Goal: Task Accomplishment & Management: Use online tool/utility

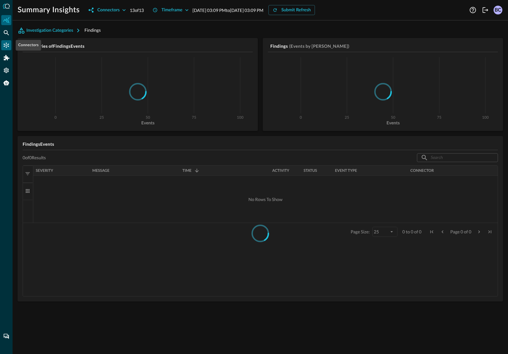
click at [5, 44] on icon "Connectors" at bounding box center [6, 45] width 6 height 6
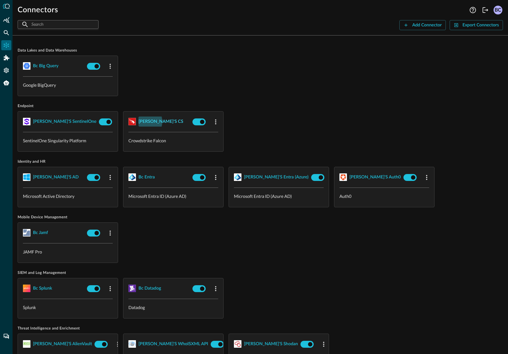
click at [144, 122] on div "[PERSON_NAME]'s CS" at bounding box center [161, 122] width 45 height 8
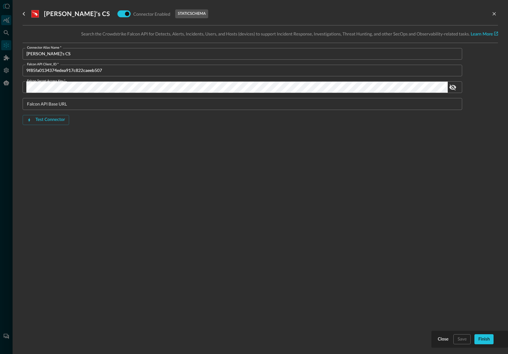
click at [7, 21] on div at bounding box center [254, 177] width 508 height 354
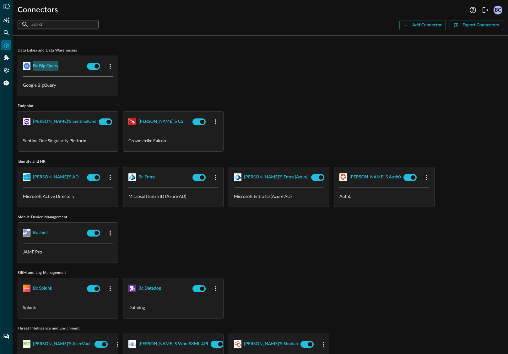
click at [46, 66] on div "bc big query" at bounding box center [45, 66] width 25 height 8
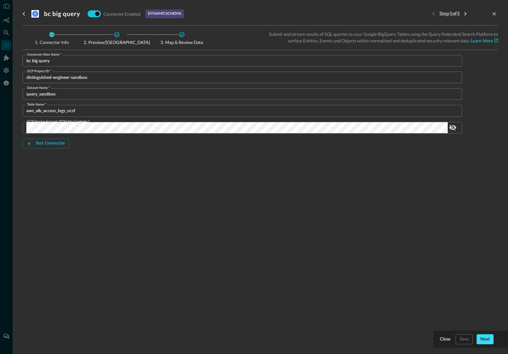
click at [442, 322] on div "Next" at bounding box center [485, 340] width 9 height 8
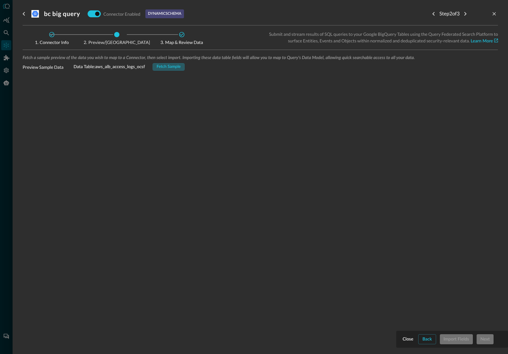
click at [176, 67] on div "Fetch Sample" at bounding box center [169, 66] width 24 height 7
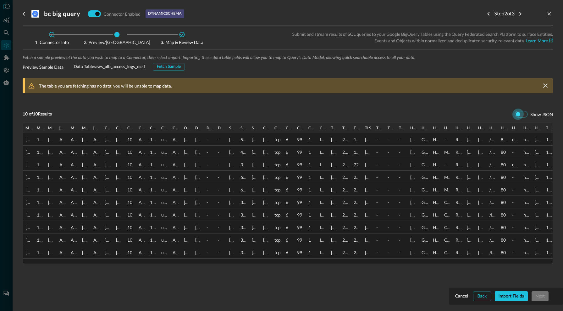
click at [442, 113] on input "checkbox" at bounding box center [517, 114] width 35 height 12
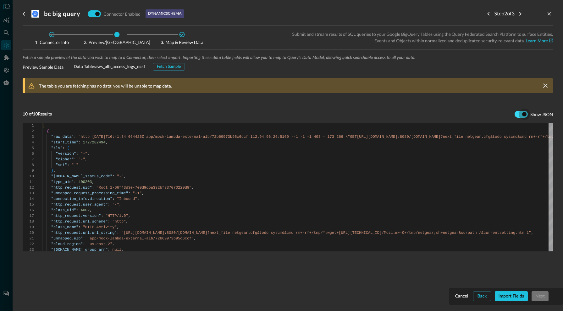
click at [442, 113] on input "checkbox" at bounding box center [523, 114] width 35 height 12
checkbox input "false"
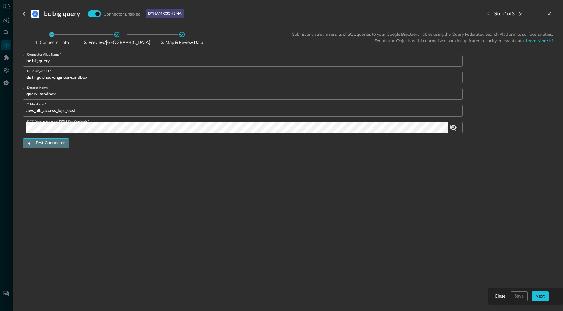
click at [53, 142] on div "Test Connector" at bounding box center [50, 143] width 30 height 8
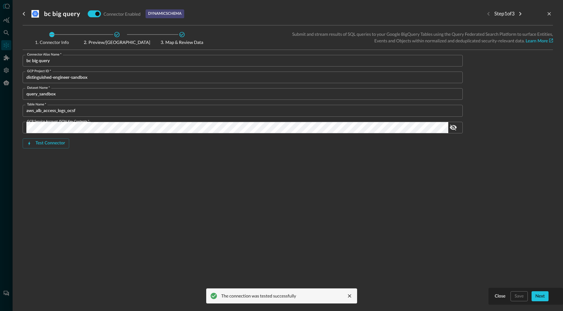
drag, startPoint x: 348, startPoint y: 295, endPoint x: 512, endPoint y: 303, distance: 163.8
click at [355, 295] on div "The connection was tested successfully" at bounding box center [281, 296] width 151 height 15
drag, startPoint x: 541, startPoint y: 296, endPoint x: 535, endPoint y: 294, distance: 6.9
click at [442, 296] on div "Next" at bounding box center [539, 297] width 9 height 8
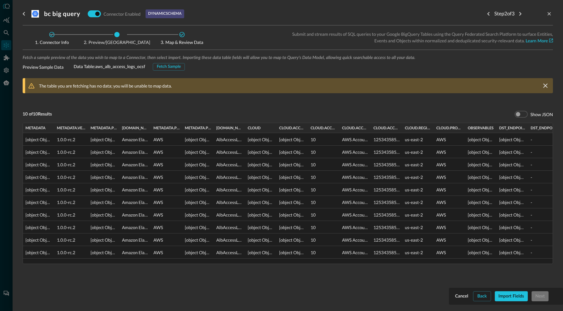
click at [88, 126] on div at bounding box center [87, 128] width 3 height 10
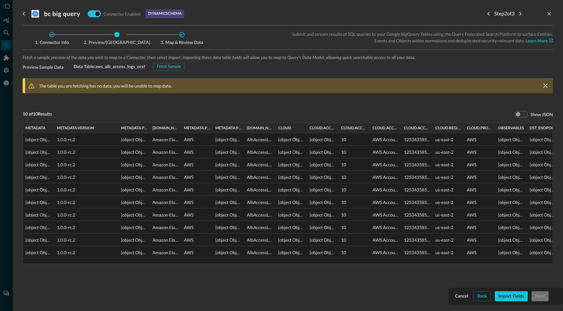
drag, startPoint x: 88, startPoint y: 127, endPoint x: 111, endPoint y: 132, distance: 23.5
click at [117, 131] on div at bounding box center [118, 128] width 3 height 10
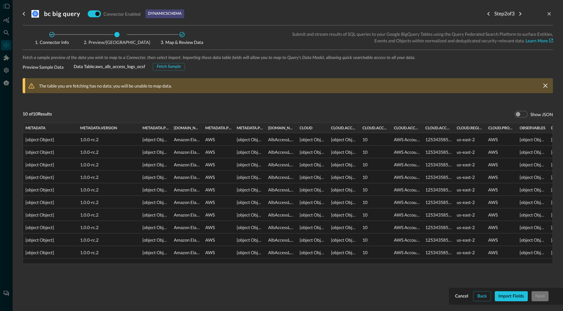
drag, startPoint x: 54, startPoint y: 127, endPoint x: 87, endPoint y: 131, distance: 33.9
click at [77, 130] on div at bounding box center [77, 128] width 3 height 10
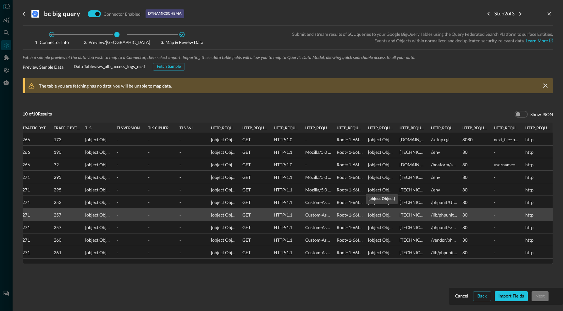
scroll to position [0, 936]
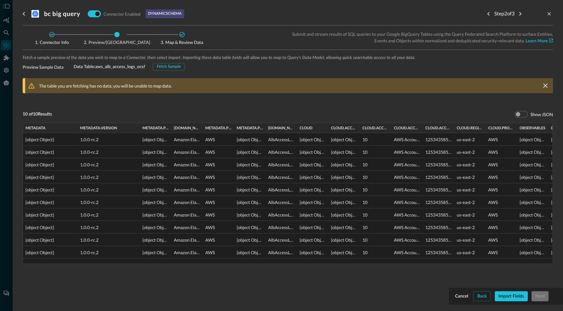
click at [5, 32] on div at bounding box center [281, 155] width 563 height 311
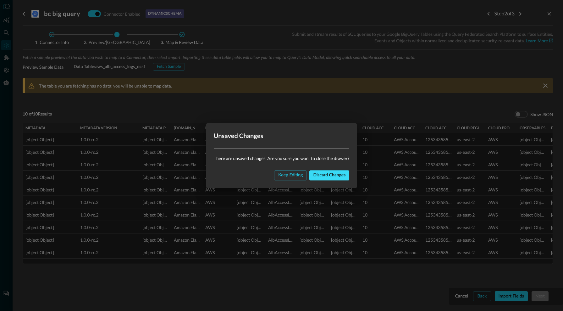
click at [325, 174] on div "Discard changes" at bounding box center [329, 176] width 32 height 8
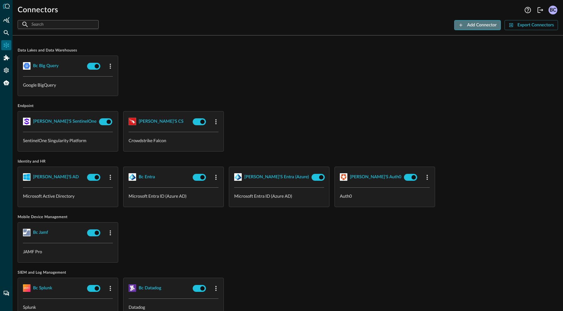
click at [442, 25] on div "Add Connector" at bounding box center [482, 25] width 30 height 8
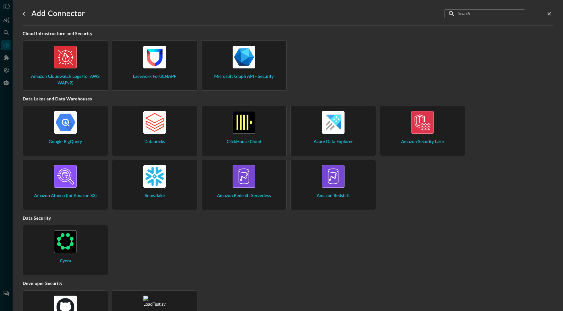
click at [178, 180] on div "Snowflake" at bounding box center [154, 182] width 75 height 34
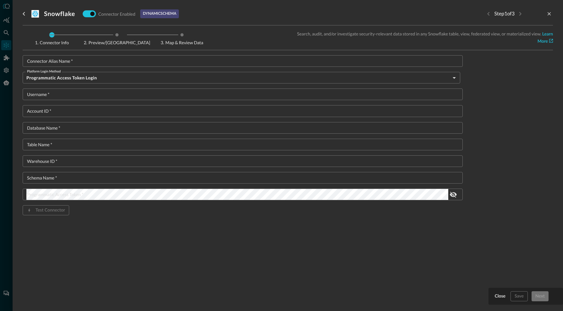
drag, startPoint x: 114, startPoint y: 40, endPoint x: 353, endPoint y: 57, distance: 239.7
click at [122, 41] on span "Preview/[GEOGRAPHIC_DATA]" at bounding box center [117, 43] width 66 height 4
click at [315, 39] on p "Search, audit, and/or investigate security-relevant data stored in any Snowflak…" at bounding box center [420, 37] width 265 height 14
click at [375, 44] on p "Search, audit, and/or investigate security-relevant data stored in any Snowflak…" at bounding box center [420, 37] width 265 height 14
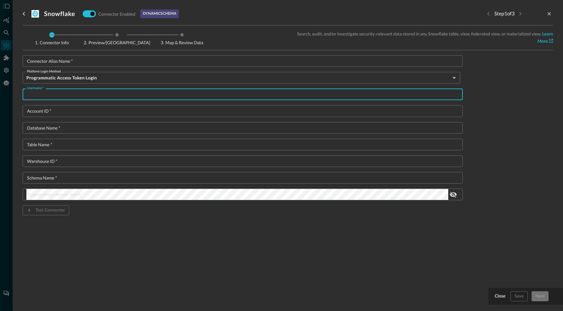
click at [40, 94] on input "Username   *" at bounding box center [244, 95] width 436 height 12
type input "sasdfasd"
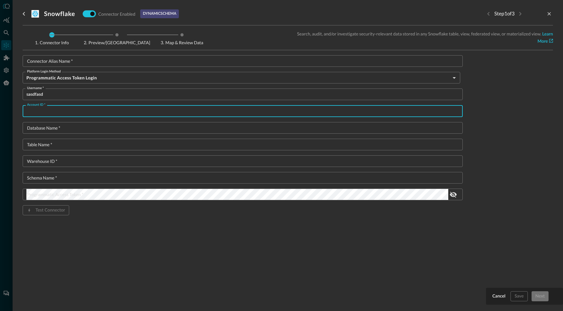
drag, startPoint x: 44, startPoint y: 111, endPoint x: 94, endPoint y: 121, distance: 50.9
click at [47, 111] on input "Account ID   *" at bounding box center [244, 111] width 436 height 12
type input "asdfasf"
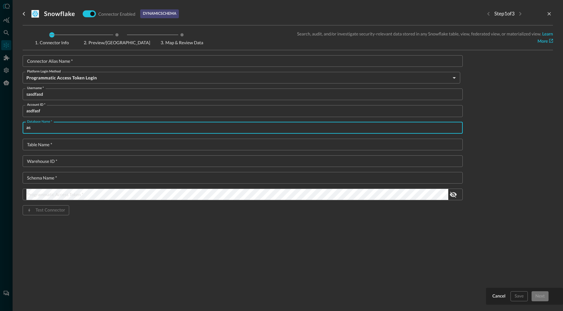
drag, startPoint x: 82, startPoint y: 130, endPoint x: 77, endPoint y: 139, distance: 9.9
click at [82, 130] on input "as" at bounding box center [244, 128] width 436 height 12
type input "asdfasdf"
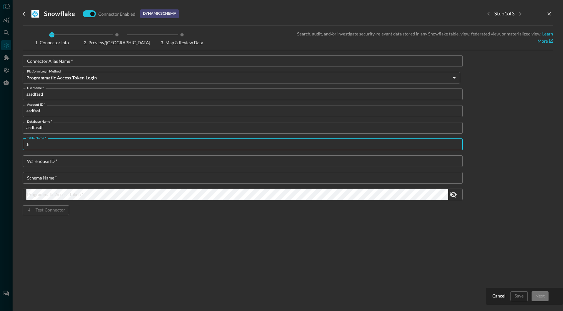
drag, startPoint x: 61, startPoint y: 144, endPoint x: 60, endPoint y: 154, distance: 10.1
click at [61, 144] on input "a" at bounding box center [244, 145] width 436 height 12
type input "asdfasdf"
click at [57, 163] on input "Warehouse ID   *" at bounding box center [244, 161] width 436 height 12
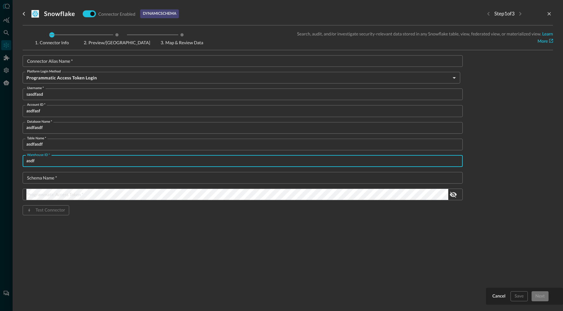
type input "asdf"
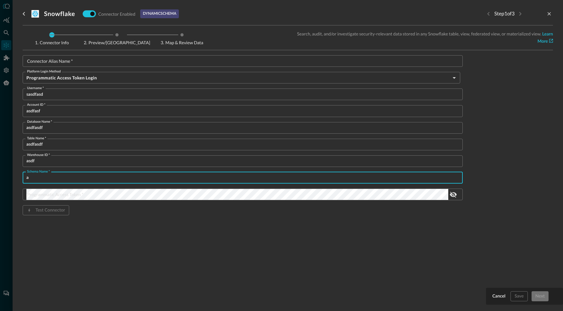
click at [58, 182] on input "a" at bounding box center [244, 178] width 436 height 12
type input "asdf"
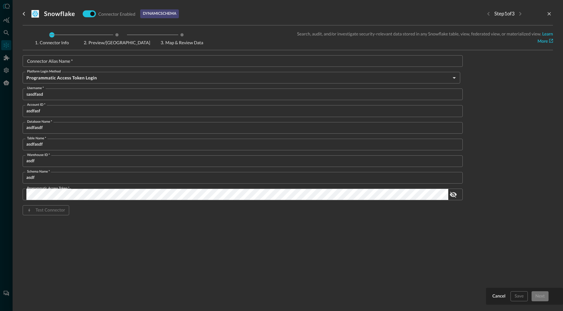
drag, startPoint x: 123, startPoint y: 19, endPoint x: 112, endPoint y: 16, distance: 10.8
click at [112, 16] on div "Connector Enabled" at bounding box center [107, 14] width 55 height 12
click at [90, 13] on input "checkbox" at bounding box center [92, 14] width 35 height 12
drag, startPoint x: 87, startPoint y: 12, endPoint x: 102, endPoint y: 14, distance: 14.5
click at [88, 12] on input "checkbox" at bounding box center [85, 14] width 35 height 12
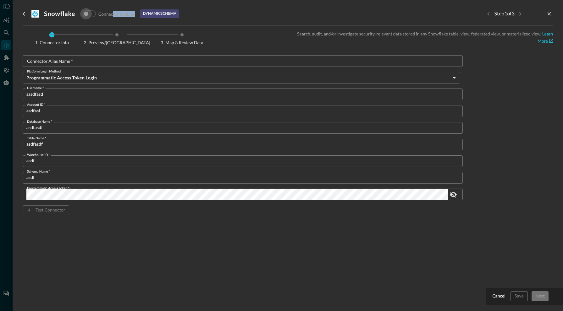
checkbox input "true"
click at [6, 44] on div at bounding box center [281, 155] width 563 height 311
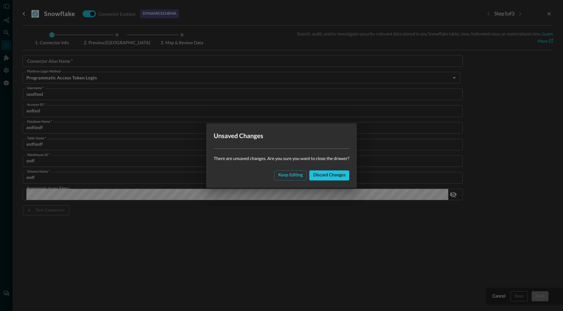
drag, startPoint x: 26, startPoint y: 14, endPoint x: 165, endPoint y: 122, distance: 175.5
click at [27, 14] on div "Unsaved Changes There are unsaved changes. Are you sure you want to close the d…" at bounding box center [281, 155] width 563 height 311
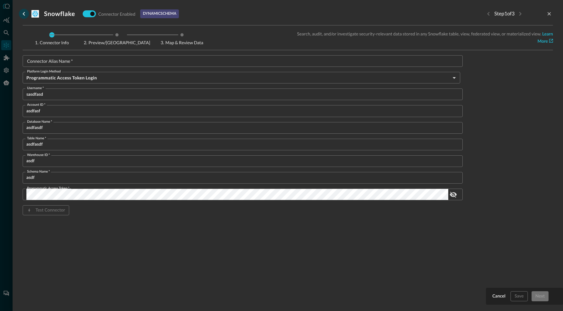
click at [24, 16] on icon "go back" at bounding box center [24, 14] width 8 height 8
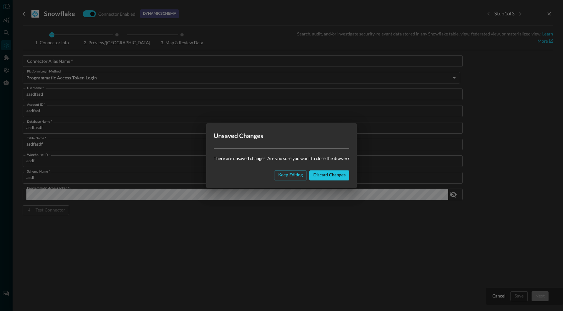
drag, startPoint x: 331, startPoint y: 174, endPoint x: 328, endPoint y: 174, distance: 3.2
click at [330, 174] on div "Discard changes" at bounding box center [329, 176] width 32 height 8
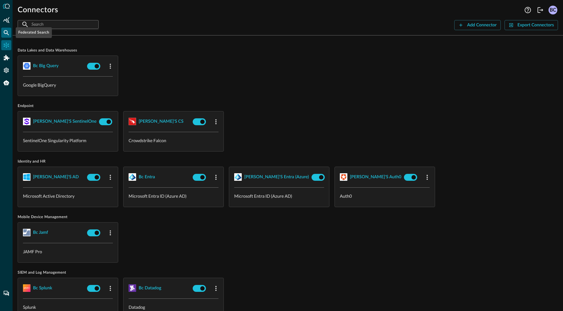
click at [6, 33] on icon "Federated Search" at bounding box center [6, 33] width 6 height 6
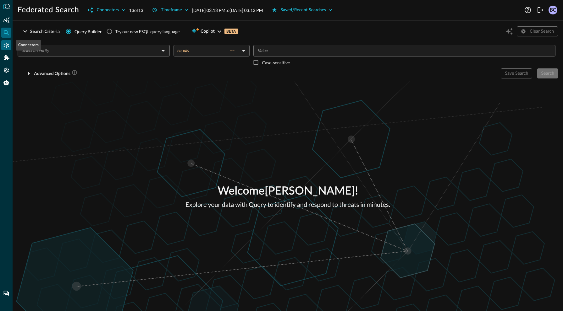
click at [5, 44] on icon "Connectors" at bounding box center [6, 45] width 6 height 6
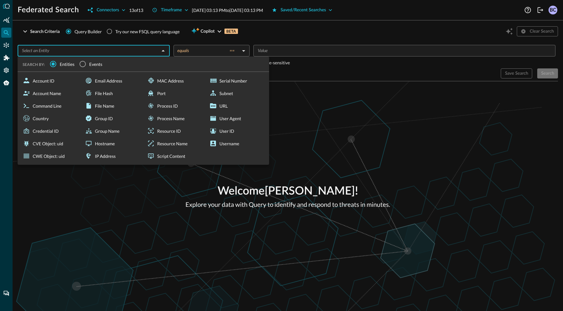
click at [63, 52] on input "text" at bounding box center [88, 51] width 138 height 8
click at [6, 45] on icon "Connectors" at bounding box center [6, 45] width 6 height 6
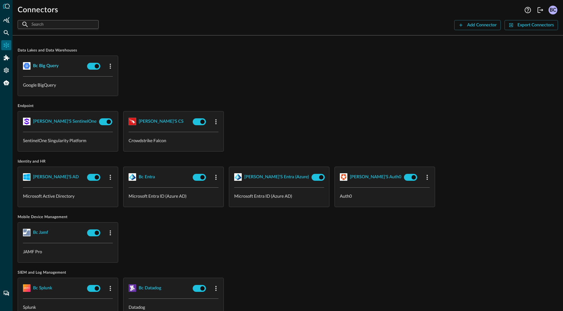
click at [52, 67] on div "bc big query" at bounding box center [45, 66] width 25 height 8
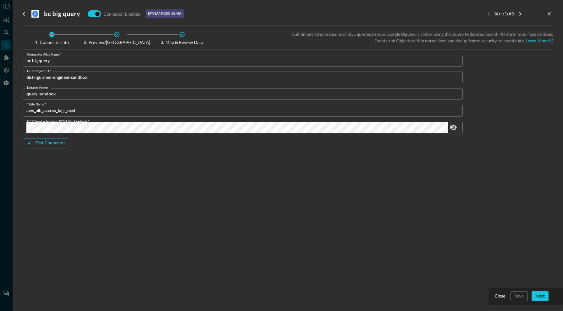
click at [442, 296] on div "Next" at bounding box center [539, 297] width 9 height 8
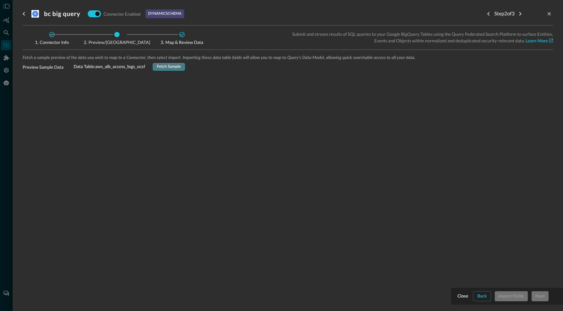
click at [162, 65] on div "Fetch Sample" at bounding box center [169, 66] width 24 height 7
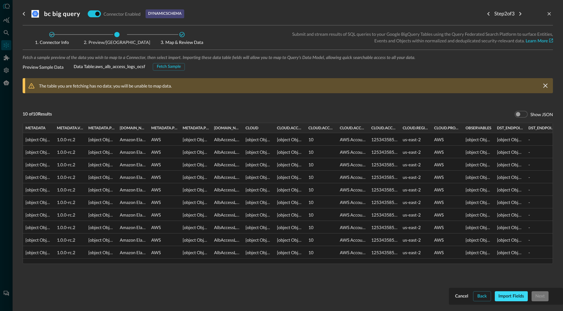
click at [442, 297] on div "Import Fields" at bounding box center [510, 297] width 25 height 8
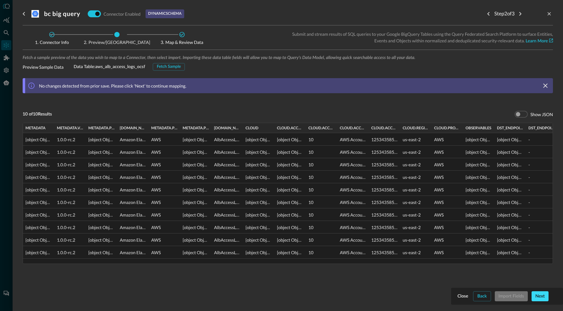
drag, startPoint x: 532, startPoint y: 295, endPoint x: 537, endPoint y: 296, distance: 5.2
click at [442, 297] on button "Next" at bounding box center [539, 297] width 17 height 10
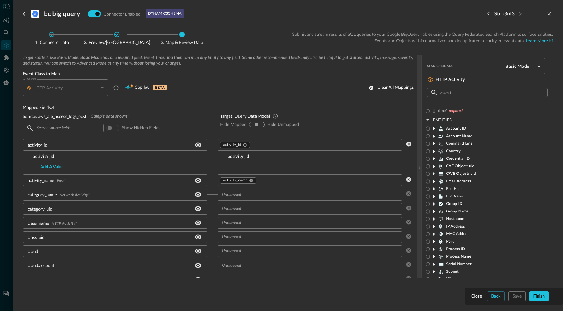
click at [442, 296] on div "Finish" at bounding box center [539, 297] width 12 height 8
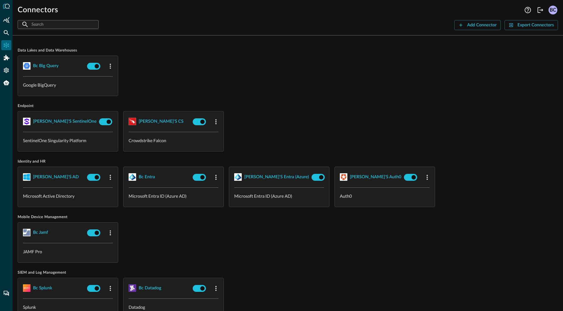
click at [8, 43] on icon "Connectors" at bounding box center [6, 45] width 6 height 6
drag, startPoint x: 64, startPoint y: 68, endPoint x: 58, endPoint y: 66, distance: 6.9
click at [62, 66] on div "bc big query Google BigQuery" at bounding box center [68, 76] width 100 height 40
click at [55, 66] on div "bc big query" at bounding box center [45, 66] width 25 height 8
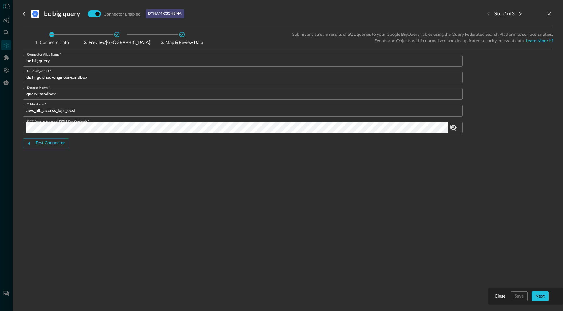
drag, startPoint x: 8, startPoint y: 48, endPoint x: 6, endPoint y: 45, distance: 3.5
click at [7, 46] on div at bounding box center [281, 155] width 563 height 311
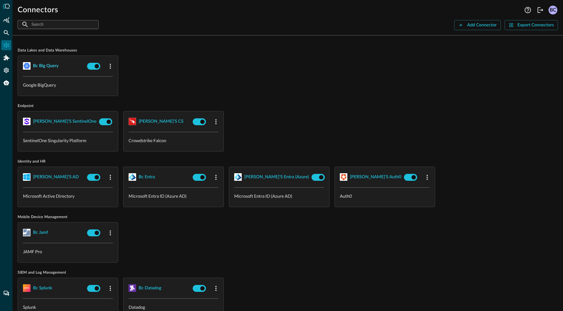
click at [44, 65] on div "bc big query" at bounding box center [45, 66] width 25 height 8
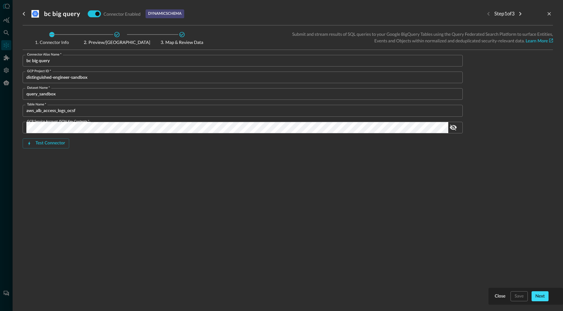
click at [442, 296] on div "Next" at bounding box center [539, 297] width 9 height 8
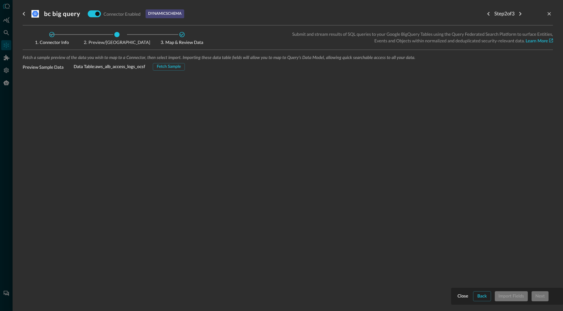
click at [170, 67] on div "Fetch Sample" at bounding box center [169, 66] width 24 height 7
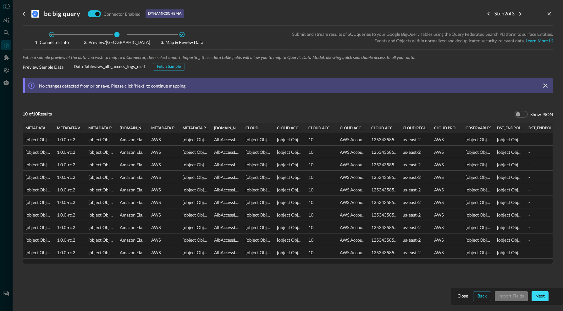
click at [442, 294] on div "Next" at bounding box center [539, 297] width 9 height 8
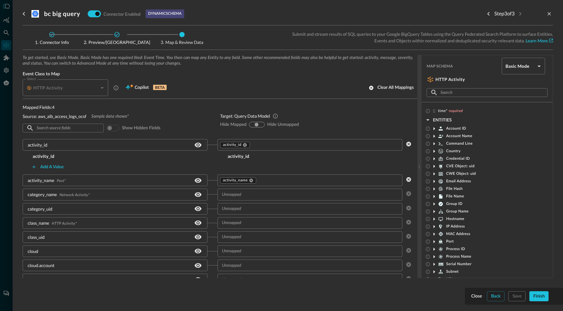
click at [442, 70] on div "Map Schema Basic Mode basic ​" at bounding box center [486, 66] width 121 height 17
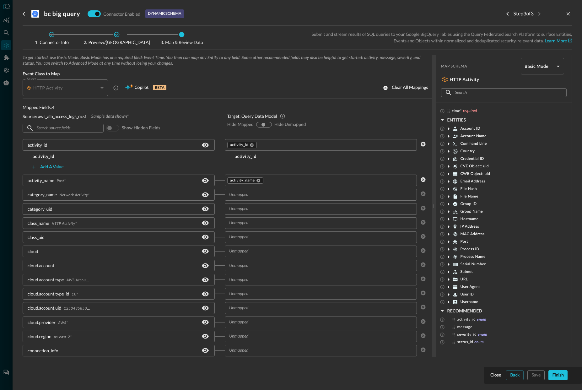
click at [442, 159] on icon at bounding box center [449, 158] width 2 height 3
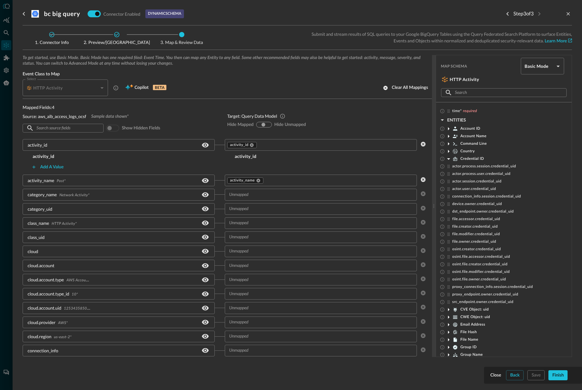
click at [442, 159] on icon at bounding box center [448, 159] width 3 height 2
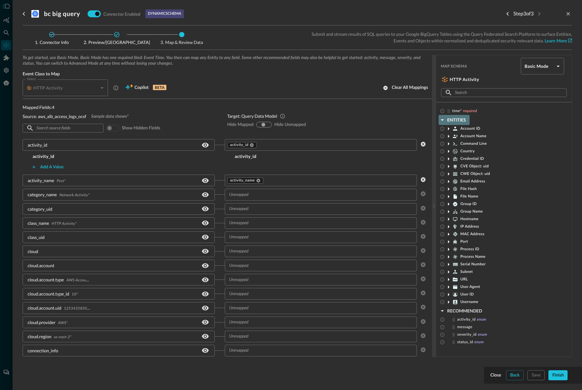
click at [441, 120] on icon "button" at bounding box center [442, 120] width 3 height 2
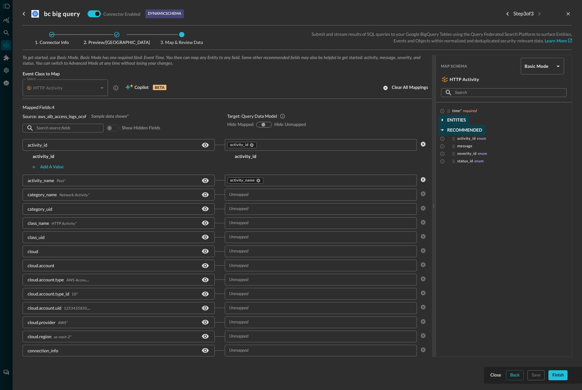
click at [442, 129] on icon "button" at bounding box center [442, 130] width 3 height 2
click at [442, 120] on icon "button" at bounding box center [443, 119] width 2 height 3
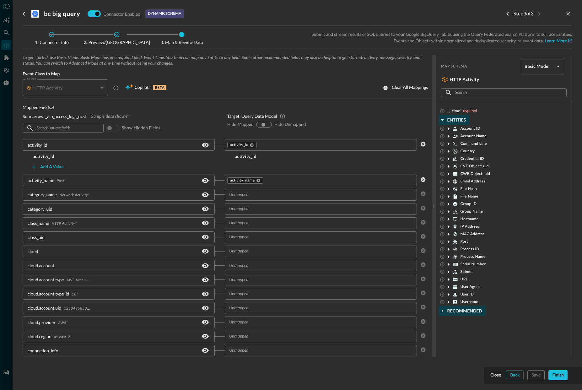
click at [442, 166] on icon at bounding box center [449, 167] width 8 height 8
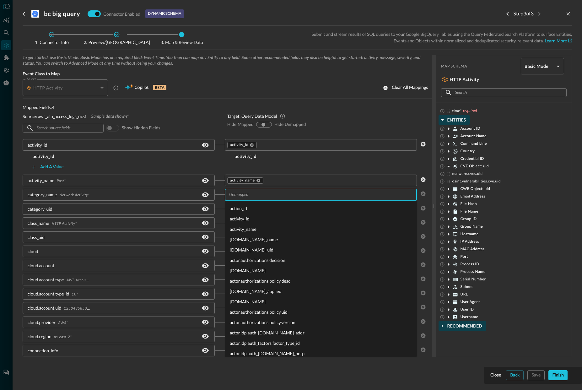
click at [257, 196] on input "text" at bounding box center [321, 195] width 188 height 8
click at [259, 322] on li "actor.idp.auth_[DOMAIN_NAME]_addr" at bounding box center [321, 333] width 192 height 10
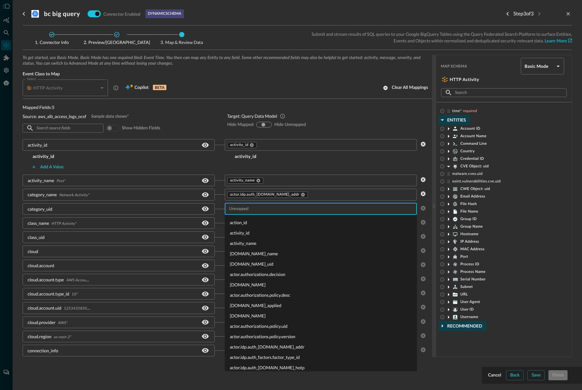
drag, startPoint x: 251, startPoint y: 211, endPoint x: 252, endPoint y: 215, distance: 3.3
click at [251, 211] on input "text" at bounding box center [321, 209] width 188 height 8
click at [259, 247] on li "activity_name" at bounding box center [321, 243] width 192 height 10
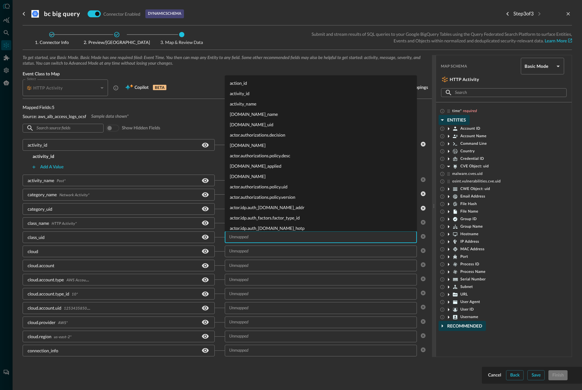
click at [240, 235] on input "text" at bounding box center [321, 237] width 188 height 8
click at [258, 206] on li "actor.idp.auth_[DOMAIN_NAME]_addr" at bounding box center [321, 207] width 192 height 10
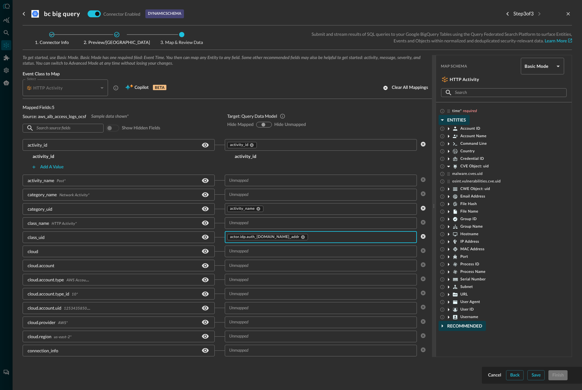
click at [442, 167] on icon at bounding box center [449, 167] width 8 height 8
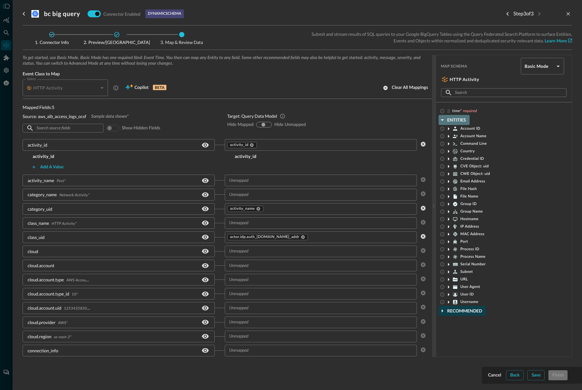
click at [442, 119] on icon "button" at bounding box center [443, 120] width 8 height 8
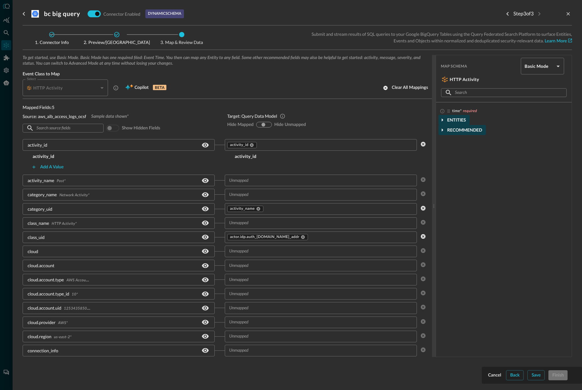
click at [210, 85] on div "Select HTTP Activity CLASS_HTTP_ACTIVITY Select Copilot BETA Clear all mappings" at bounding box center [228, 87] width 410 height 17
click at [82, 129] on input "text" at bounding box center [62, 129] width 53 height 12
click at [69, 143] on div "activity_id" at bounding box center [119, 145] width 192 height 12
click at [442, 66] on body "Connectors Help Logout BC ​ ​ Add Connector Export Connectors Data Lakes and Da…" at bounding box center [291, 195] width 582 height 390
click at [442, 84] on li "Advanced Mode" at bounding box center [542, 83] width 43 height 13
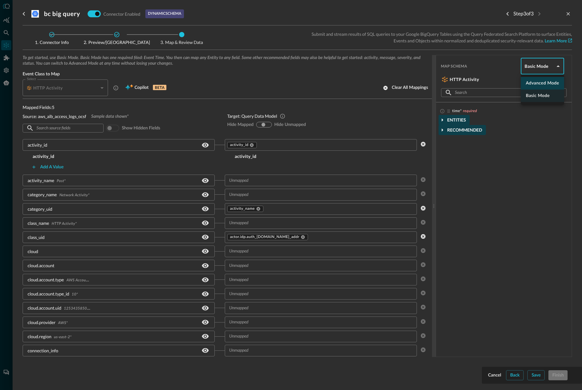
type input "advanced"
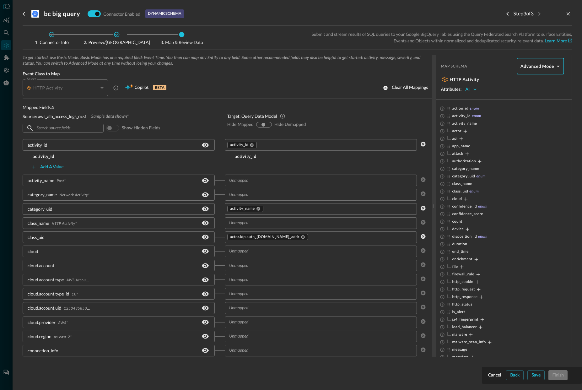
click at [79, 88] on div "HTTP Activity" at bounding box center [62, 88] width 72 height 6
click at [101, 88] on div "HTTP Activity" at bounding box center [67, 87] width 82 height 17
drag, startPoint x: 153, startPoint y: 88, endPoint x: 150, endPoint y: 88, distance: 3.8
click at [153, 88] on p "BETA" at bounding box center [160, 87] width 14 height 5
click at [150, 90] on div "Copilot BETA" at bounding box center [145, 88] width 49 height 10
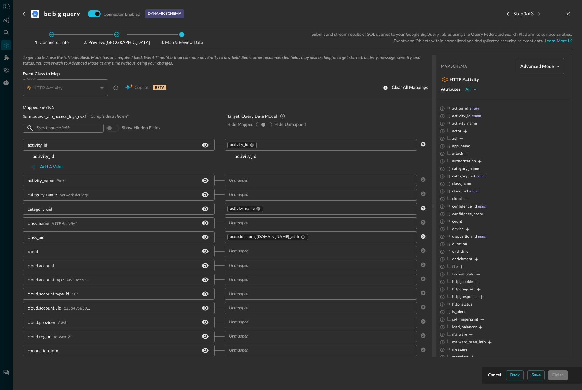
click at [160, 86] on div "Copilot BETA" at bounding box center [145, 88] width 49 height 10
click at [236, 15] on div "bc big query Connector Enabled dynamic schema Step 3 of 3" at bounding box center [298, 14] width 550 height 13
